Goal: Contribute content

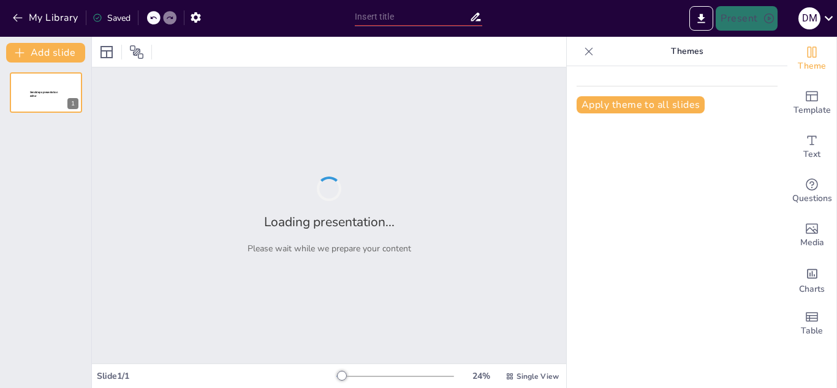
type input "El Sistema de Transporte Público de [GEOGRAPHIC_DATA]: Enfoque en el Metro"
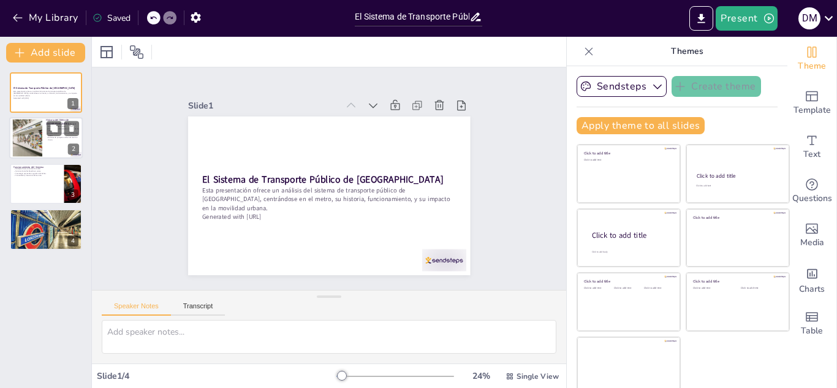
click at [24, 140] on div at bounding box center [27, 138] width 56 height 37
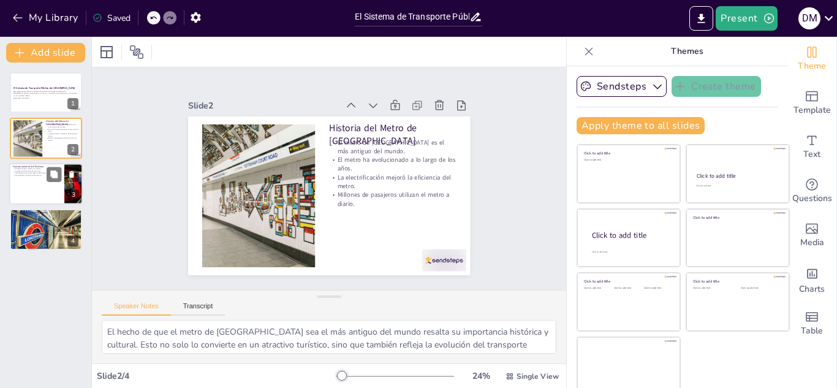
click at [28, 172] on p "Tecnología avanzada en gestión del tráfico." at bounding box center [37, 173] width 48 height 2
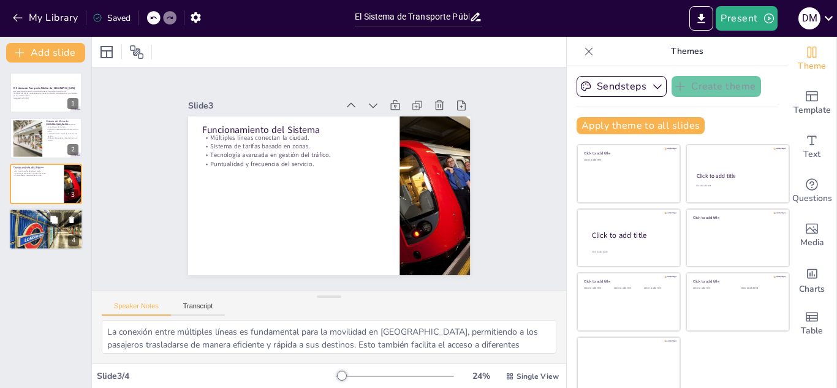
click at [36, 228] on div at bounding box center [46, 229] width 74 height 49
type textarea "La reducción del tráfico es uno de los principales beneficios del metro, lo que…"
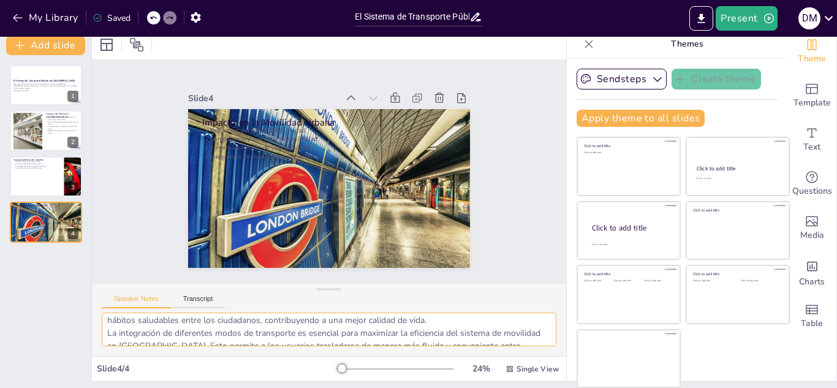
scroll to position [93, 0]
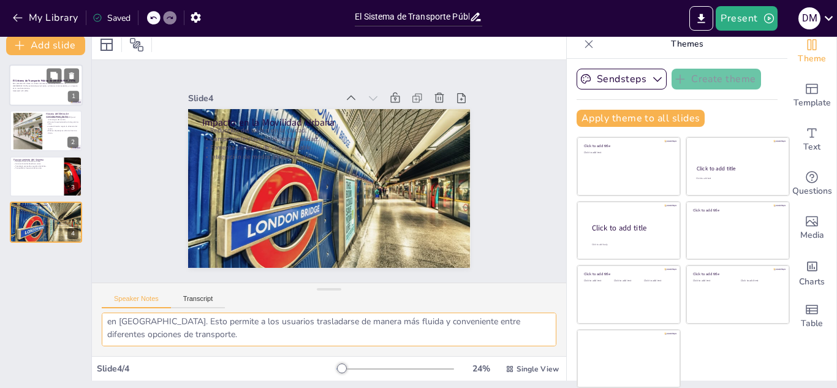
click at [51, 89] on p "Generated with [URL]" at bounding box center [46, 90] width 66 height 2
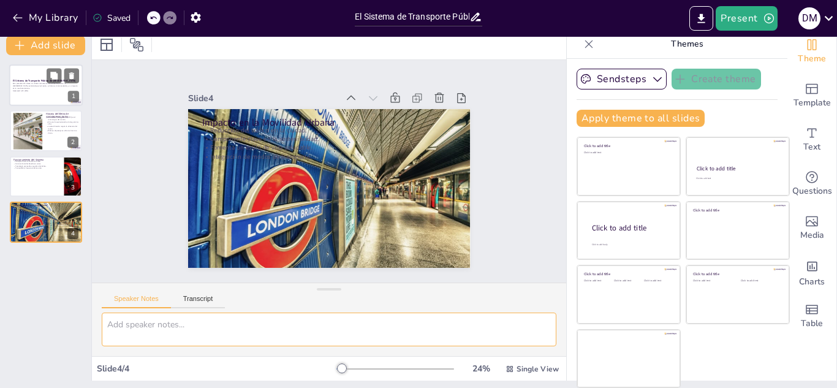
scroll to position [0, 0]
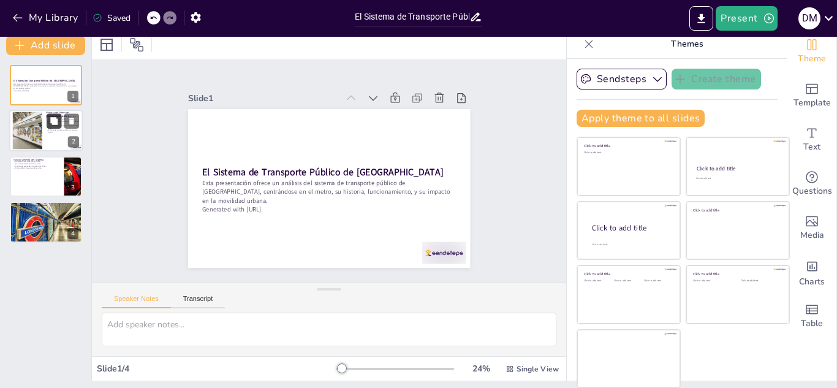
click at [47, 124] on button at bounding box center [54, 121] width 15 height 15
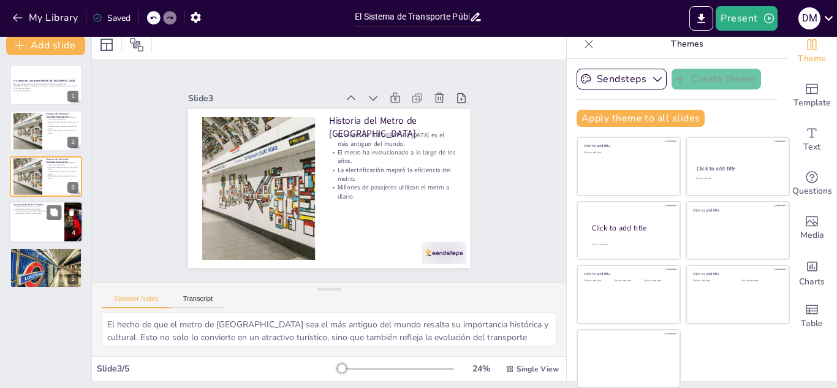
click at [36, 217] on div at bounding box center [46, 222] width 74 height 42
type textarea "La conexión entre múltiples líneas es fundamental para la movilidad en [GEOGRAP…"
